Goal: Task Accomplishment & Management: Use online tool/utility

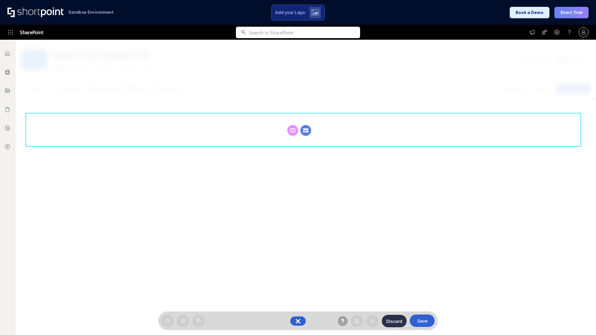
scroll to position [85, 0]
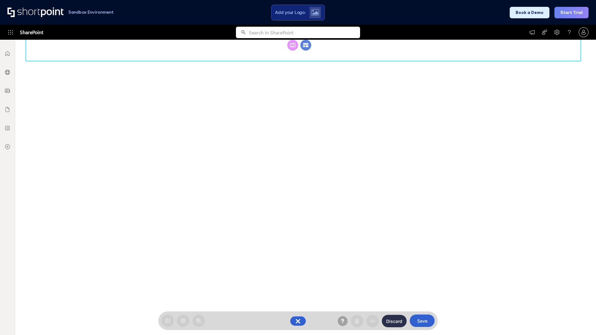
click at [306, 51] on circle at bounding box center [306, 45] width 11 height 11
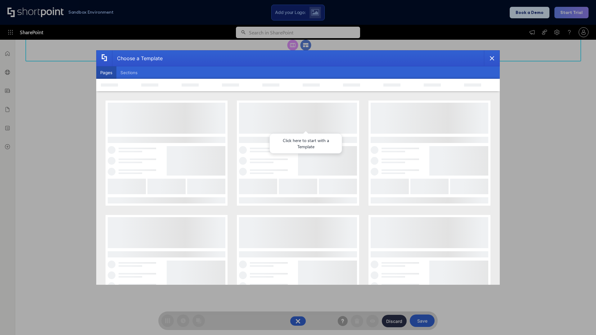
scroll to position [0, 0]
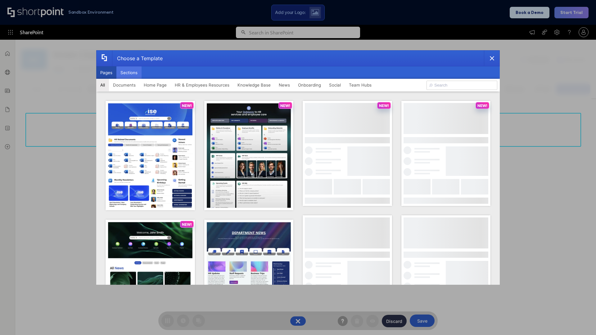
click at [129, 73] on button "Sections" at bounding box center [128, 72] width 25 height 12
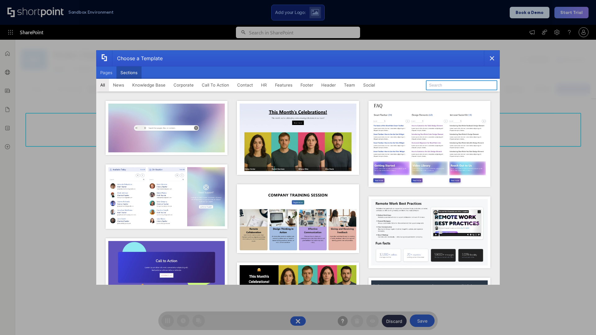
type input "Social"
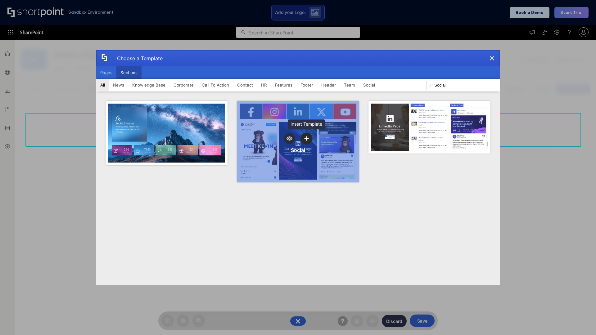
click at [306, 138] on icon "template selector" at bounding box center [306, 138] width 4 height 4
